Goal: Find specific page/section: Find specific page/section

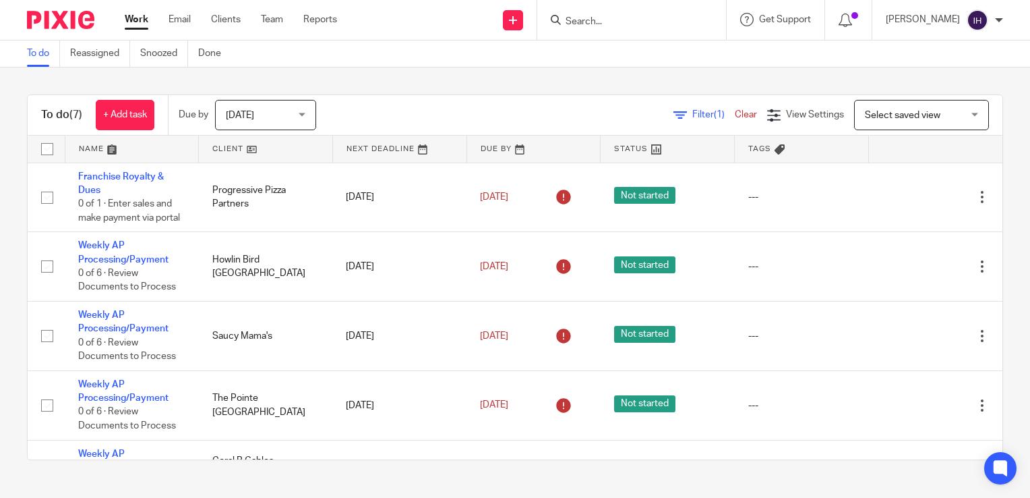
click at [260, 125] on span "[DATE]" at bounding box center [261, 114] width 71 height 28
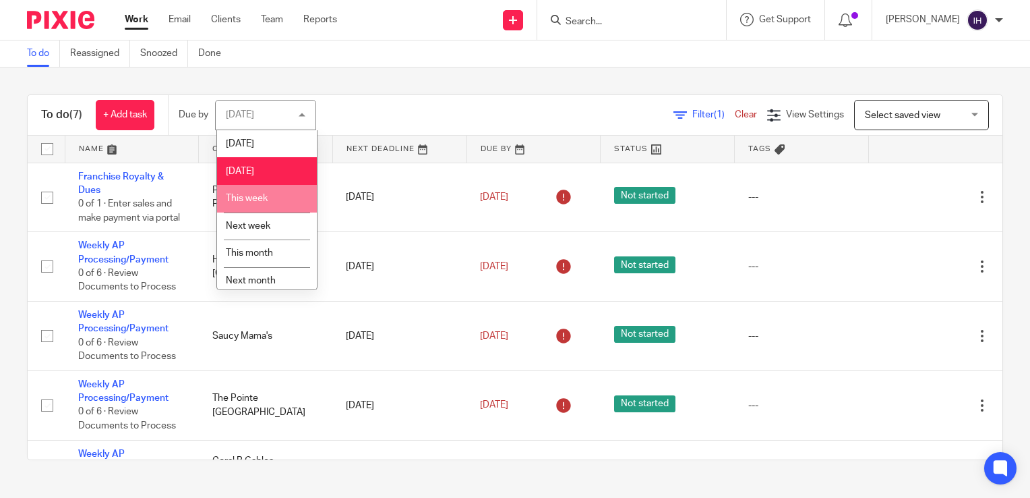
click at [262, 198] on span "This week" at bounding box center [247, 197] width 42 height 9
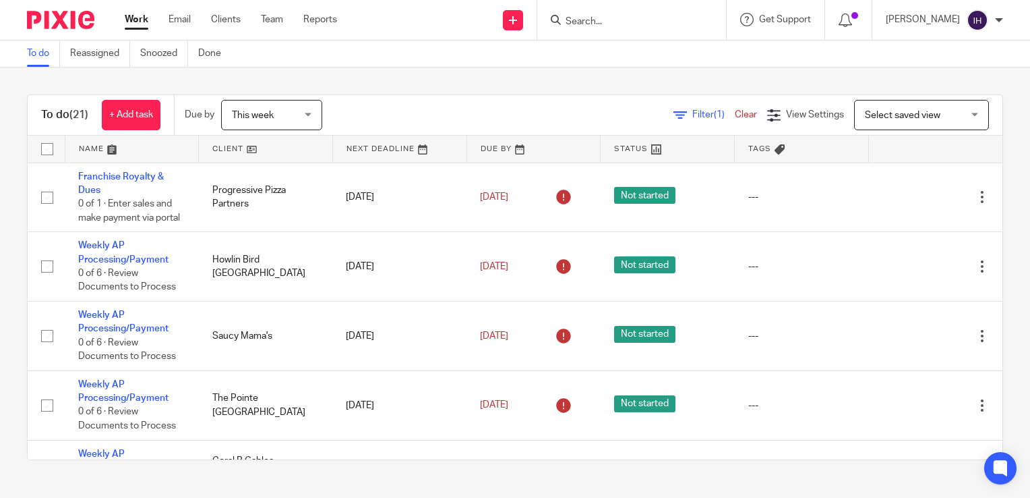
click at [580, 30] on div at bounding box center [631, 20] width 189 height 40
click at [293, 119] on span "This week" at bounding box center [267, 114] width 71 height 28
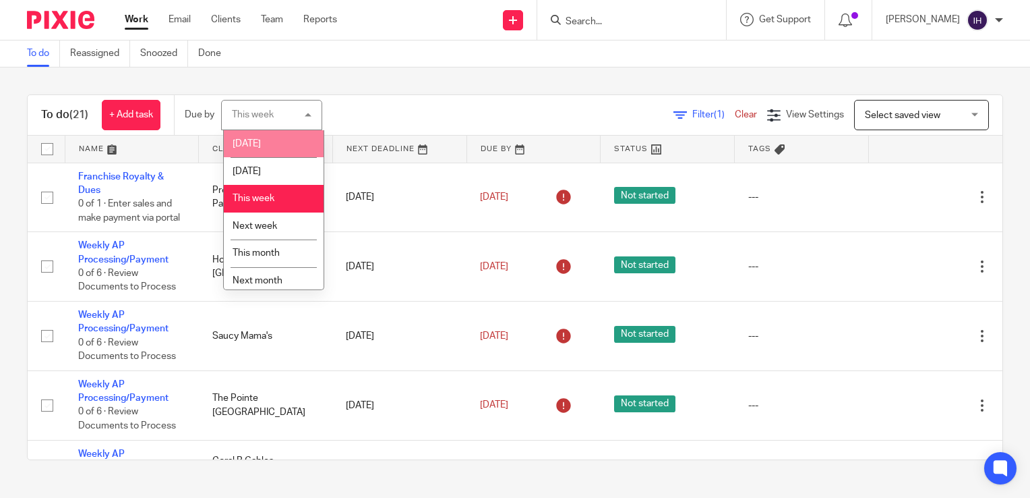
click at [274, 150] on li "[DATE]" at bounding box center [274, 144] width 100 height 28
